Goal: Find specific page/section: Find specific page/section

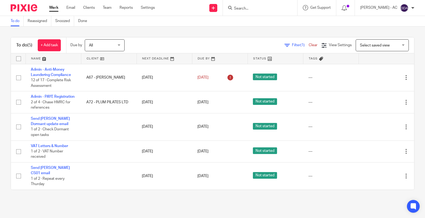
click at [255, 10] on input "Search" at bounding box center [258, 8] width 48 height 5
paste input "[EMAIL_ADDRESS][DOMAIN_NAME]"
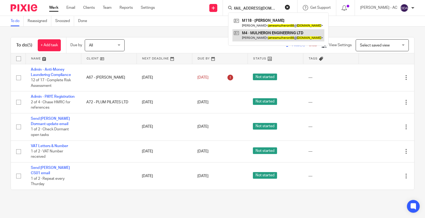
type input "[EMAIL_ADDRESS][DOMAIN_NAME]"
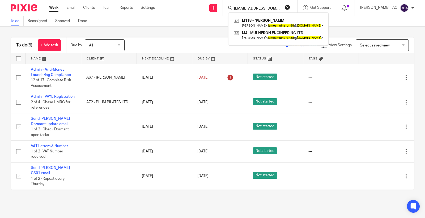
click at [290, 9] on button "reset" at bounding box center [287, 7] width 5 height 5
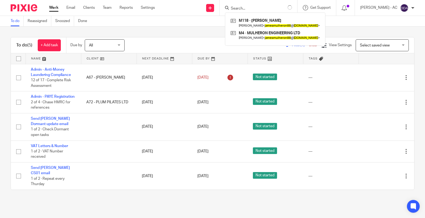
click at [256, 10] on input "Search" at bounding box center [255, 8] width 48 height 5
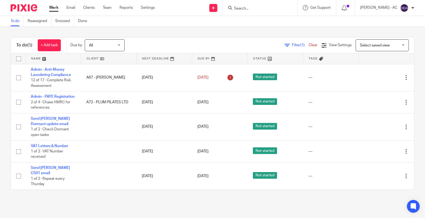
paste input "[PERSON_NAME][EMAIL_ADDRESS][DOMAIN_NAME]"
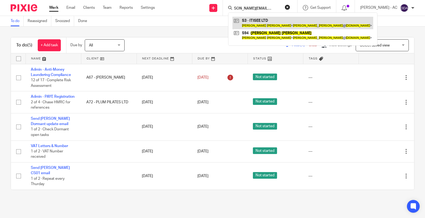
type input "[PERSON_NAME][EMAIL_ADDRESS][DOMAIN_NAME]"
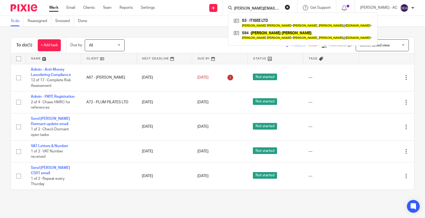
click at [295, 8] on div "[EMAIL_ADDRESS][DOMAIN_NAME] S3 - ITISEE LTD [PERSON_NAME] < [PERSON_NAME] _ [P…" at bounding box center [260, 8] width 74 height 16
click at [269, 3] on div "[EMAIL_ADDRESS][DOMAIN_NAME] S3 - ITISEE LTD [PERSON_NAME] < [PERSON_NAME] _ [P…" at bounding box center [260, 8] width 74 height 16
click at [290, 9] on button "reset" at bounding box center [287, 7] width 5 height 5
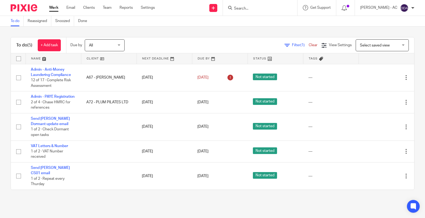
click at [277, 8] on input "Search" at bounding box center [258, 8] width 48 height 5
paste input "SIBEMT"
type input "SIBEMT"
drag, startPoint x: 258, startPoint y: 7, endPoint x: 186, endPoint y: 10, distance: 72.1
click at [186, 10] on div "Send new email Create task Add client Request signature SIBEMT N22 - SIBEMT LTD…" at bounding box center [294, 8] width 262 height 16
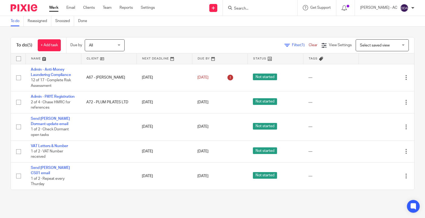
paste input "[EMAIL_ADDRESS][DOMAIN_NAME]"
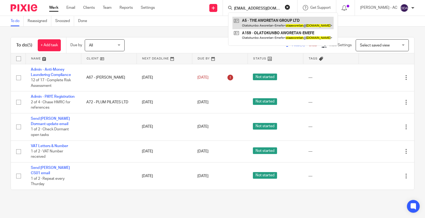
type input "[EMAIL_ADDRESS][DOMAIN_NAME]"
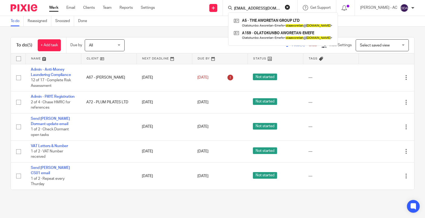
drag, startPoint x: 295, startPoint y: 7, endPoint x: 285, endPoint y: 7, distance: 10.1
click at [290, 7] on button "reset" at bounding box center [287, 7] width 5 height 5
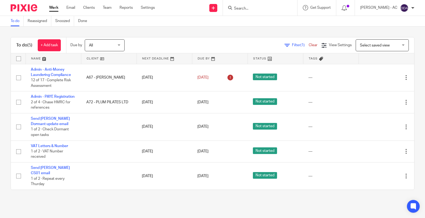
click at [277, 7] on input "Search" at bounding box center [258, 8] width 48 height 5
paste input "[EMAIL_ADDRESS][DOMAIN_NAME]"
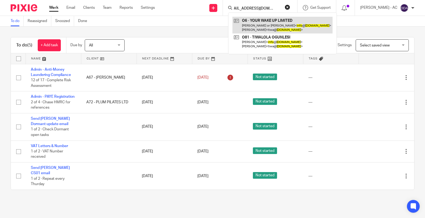
type input "[EMAIL_ADDRESS][DOMAIN_NAME]"
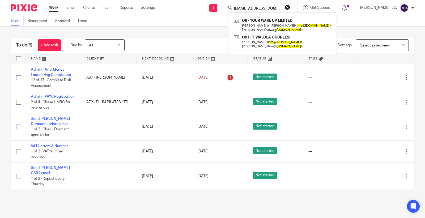
click at [290, 10] on button "reset" at bounding box center [287, 7] width 5 height 5
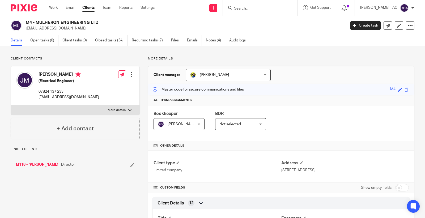
drag, startPoint x: 99, startPoint y: 23, endPoint x: 37, endPoint y: 19, distance: 61.5
click at [37, 19] on div "M4 - MULHERON ENGINEERING LTD jamesmulheron88@gmail.com Create task Update from…" at bounding box center [212, 25] width 425 height 19
copy h2 "MULHERON ENGINEERING LTD"
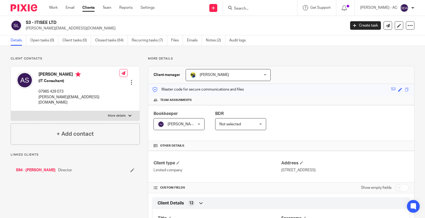
click at [62, 24] on h2 "S3 - ITISEE LTD" at bounding box center [152, 23] width 253 height 6
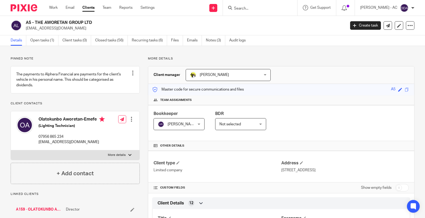
drag, startPoint x: 35, startPoint y: 22, endPoint x: 96, endPoint y: 22, distance: 61.4
click at [96, 22] on h2 "A5 - THE AWORETAN GROUP LTD" at bounding box center [152, 23] width 253 height 6
copy h2 "THE AWORETAN GROUP LTD"
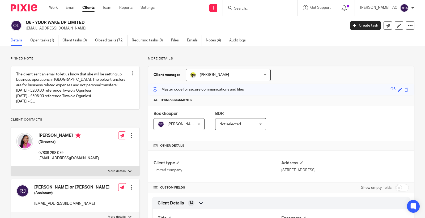
drag, startPoint x: 35, startPoint y: 23, endPoint x: 96, endPoint y: 19, distance: 61.0
click at [96, 19] on div "O6 - YOUR WAKE UP LIMITED [EMAIL_ADDRESS][DOMAIN_NAME] Create task Update from …" at bounding box center [212, 25] width 425 height 19
copy h2 "YOUR WAKE UP LIMITED"
